Goal: Find specific page/section

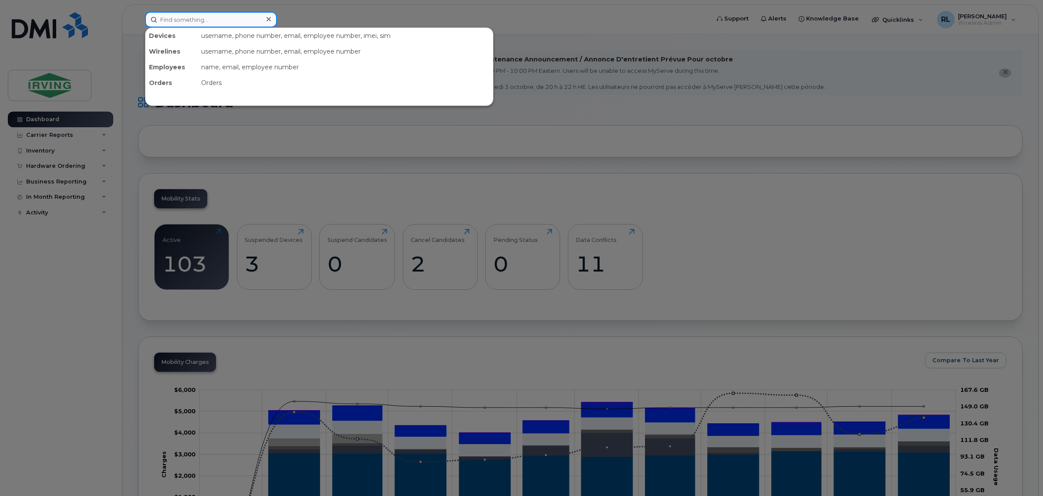
click at [201, 16] on input at bounding box center [211, 20] width 132 height 16
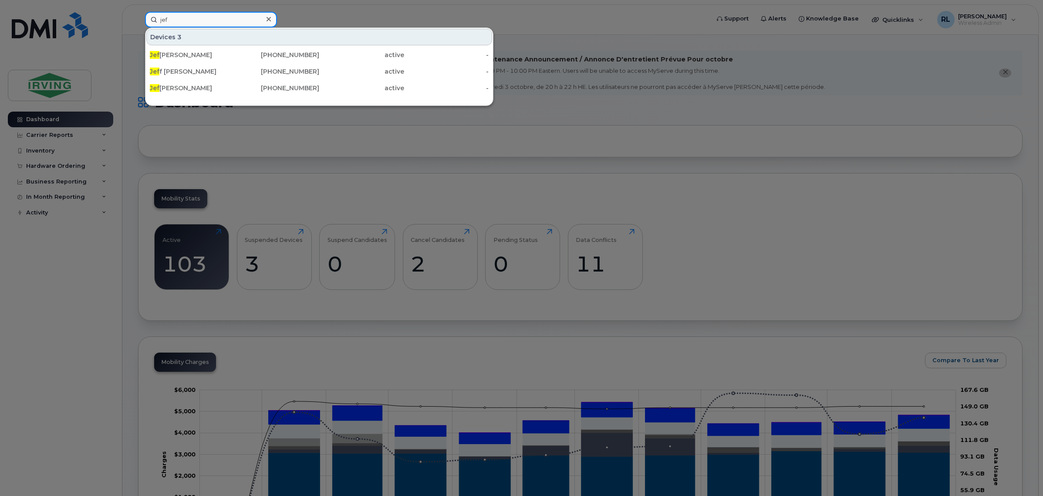
type input "jef"
click at [212, 74] on div "[PERSON_NAME]" at bounding box center [192, 71] width 85 height 9
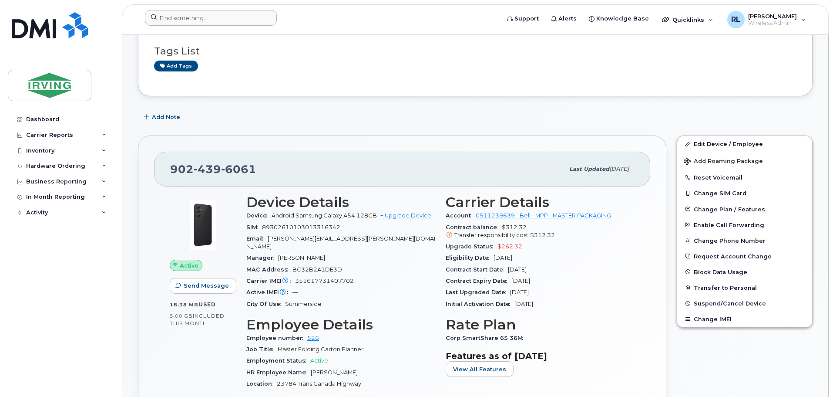
scroll to position [87, 0]
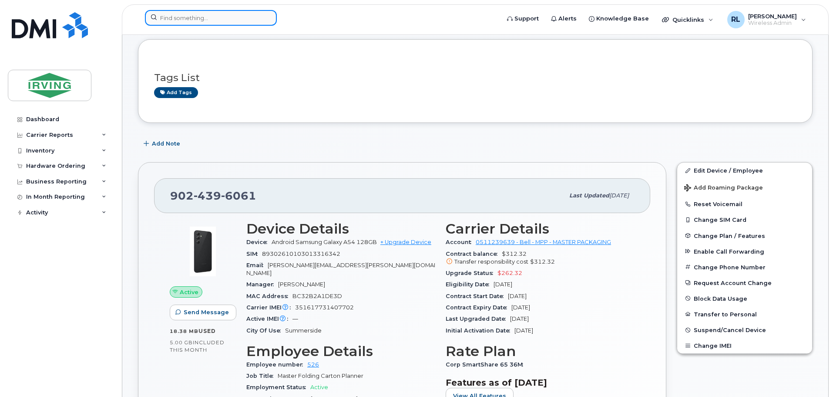
click at [199, 20] on input at bounding box center [211, 18] width 132 height 16
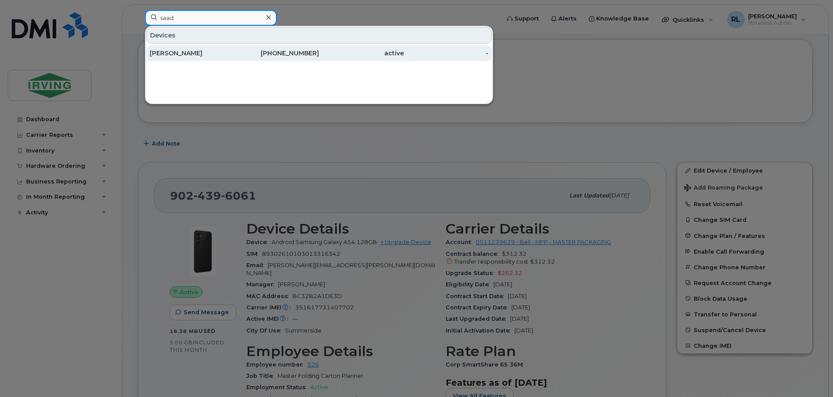
type input "saad"
click at [227, 50] on div "Sadakat Hussain" at bounding box center [192, 53] width 85 height 9
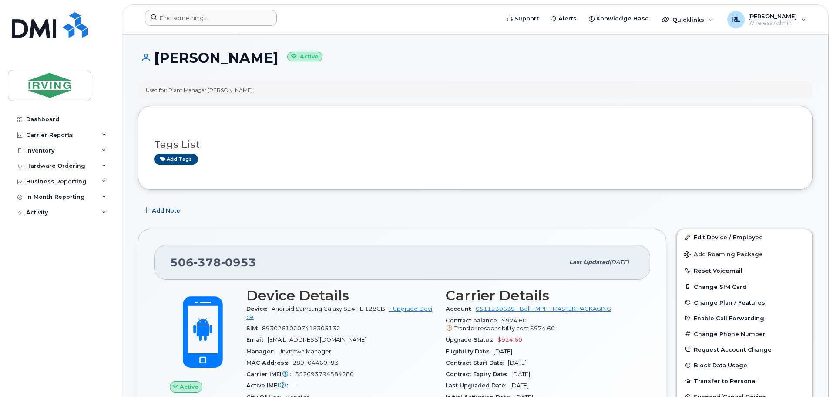
scroll to position [44, 0]
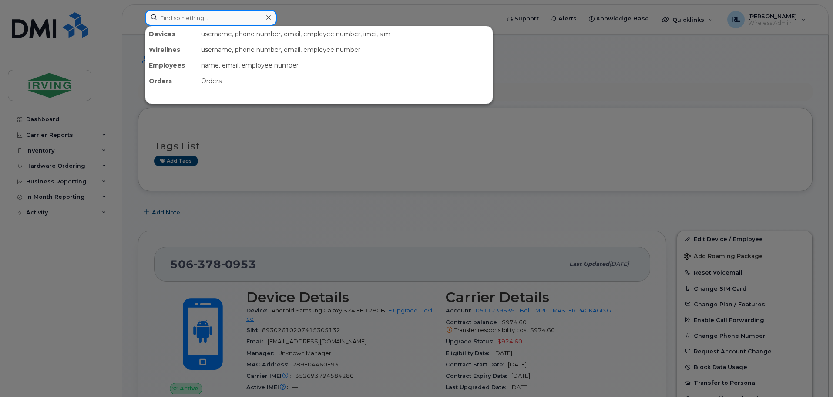
click at [201, 19] on input at bounding box center [211, 18] width 132 height 16
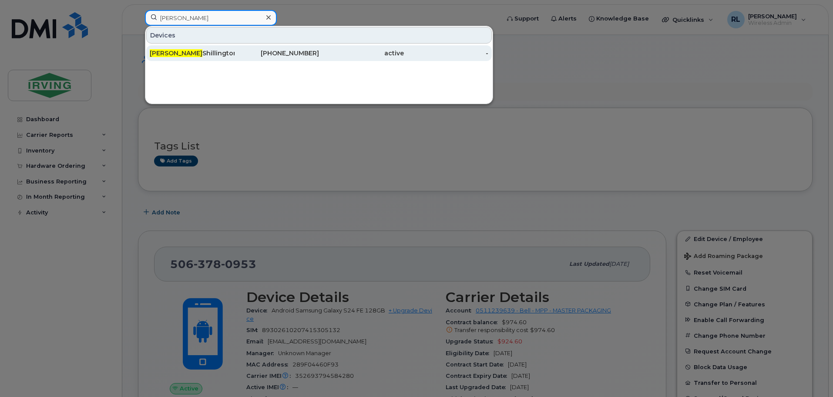
type input "[PERSON_NAME]"
click at [225, 48] on div "Jay Shillington" at bounding box center [192, 53] width 85 height 16
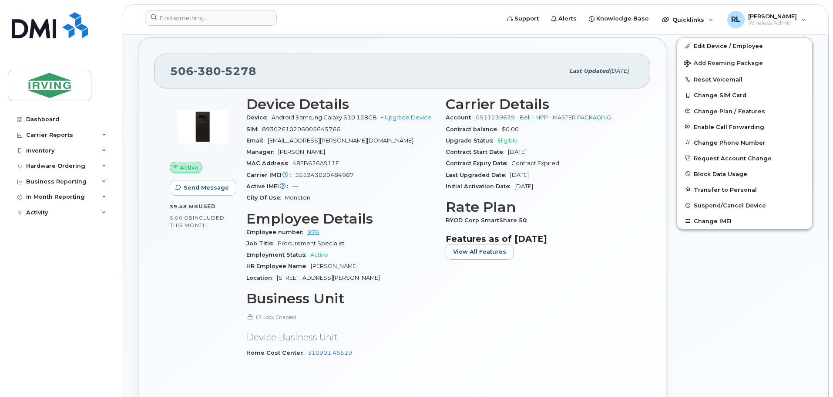
scroll to position [255, 0]
